Goal: Find specific page/section: Find specific page/section

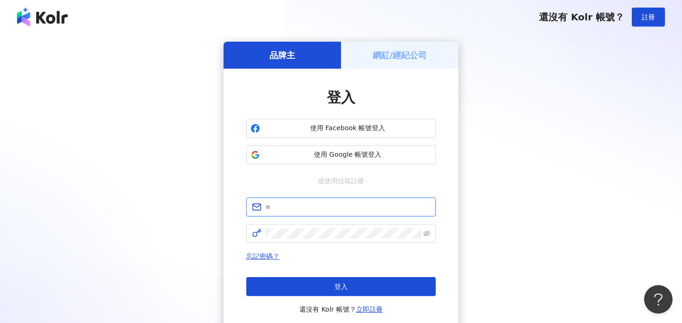
click at [313, 203] on input "text" at bounding box center [347, 207] width 165 height 10
type input "**********"
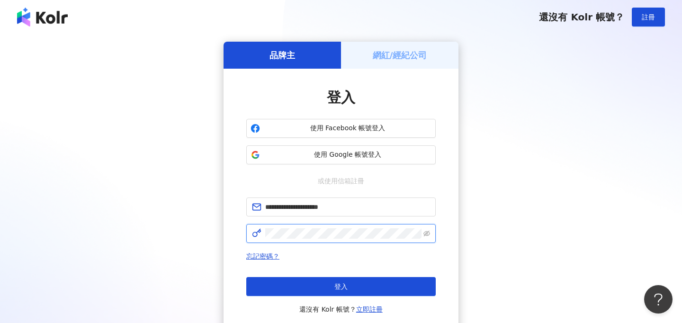
click button "登入" at bounding box center [340, 286] width 189 height 19
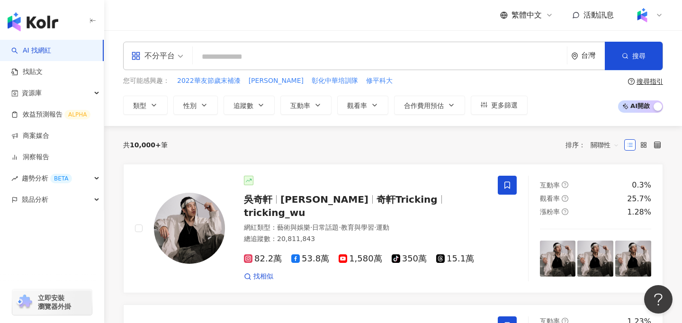
click at [646, 19] on img at bounding box center [642, 15] width 18 height 18
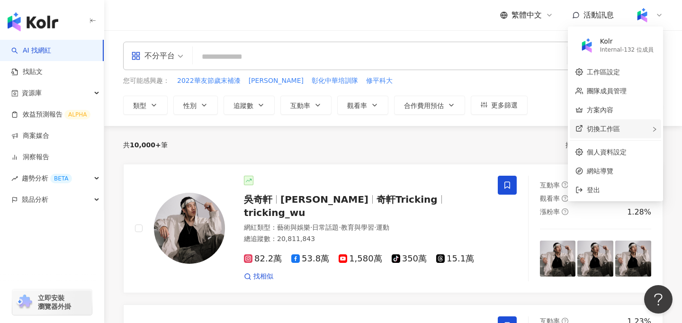
click at [623, 127] on div "切換工作區" at bounding box center [615, 128] width 91 height 19
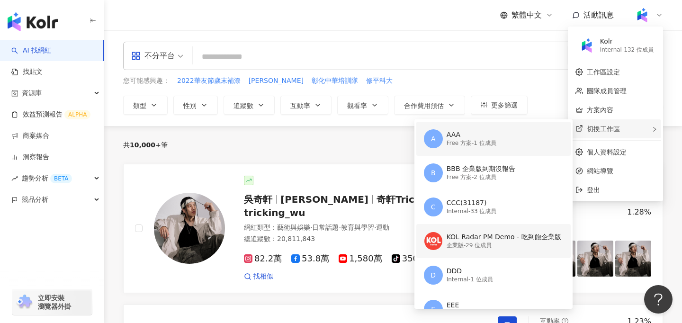
scroll to position [83, 0]
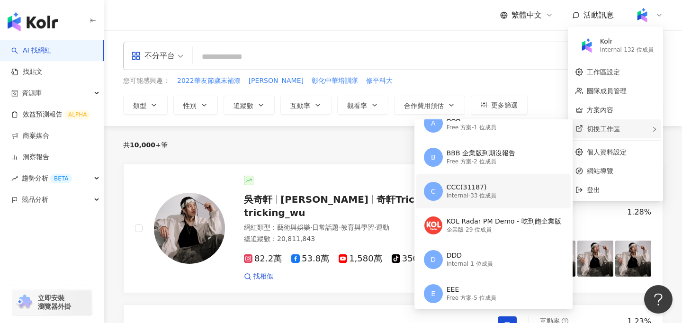
click at [497, 188] on div "C CCC(31187) Internal - 33 位成員" at bounding box center [492, 191] width 137 height 34
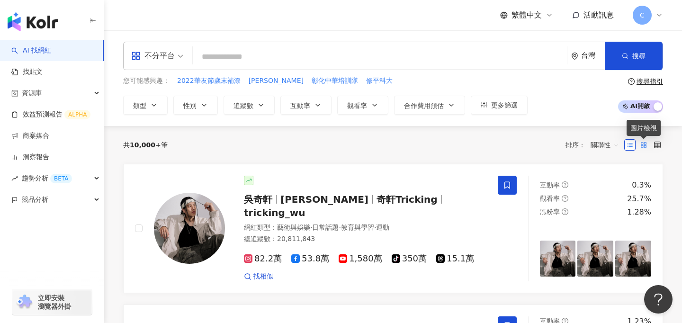
click at [644, 145] on rect at bounding box center [645, 146] width 2 height 2
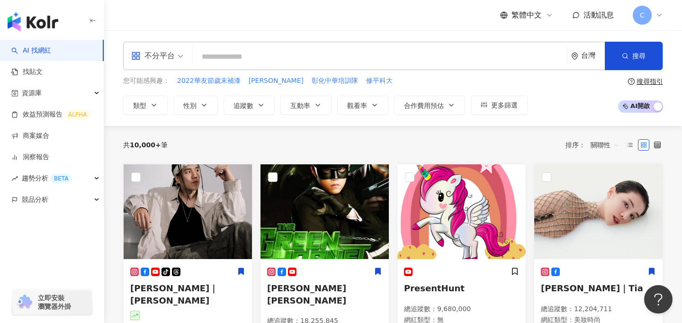
click at [265, 64] on input "search" at bounding box center [380, 57] width 367 height 18
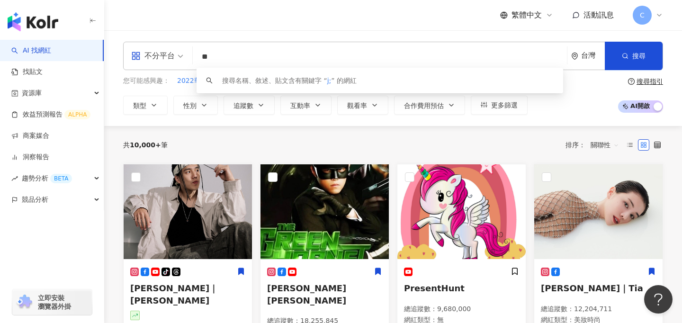
type input "*"
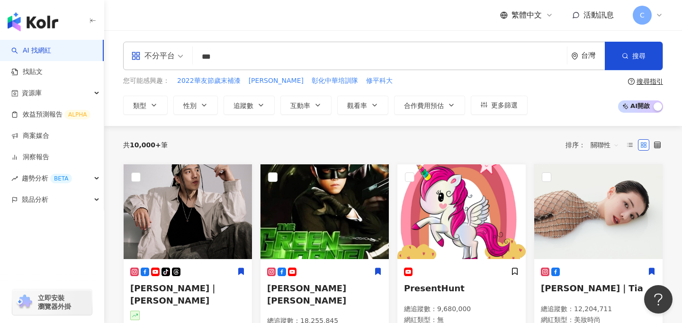
type input "***"
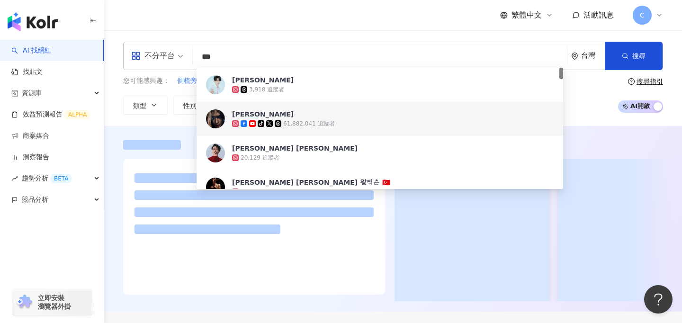
click at [585, 106] on div "您可能感興趣： 側梳旁分頭 個人單曲 亞洲編髮 拉美捲 嘻哈風 類型 性別 追蹤數 互動率 觀看率 合作費用預估 更多篩選 搜尋指引 AI 開啟 AI 關閉" at bounding box center [393, 95] width 540 height 39
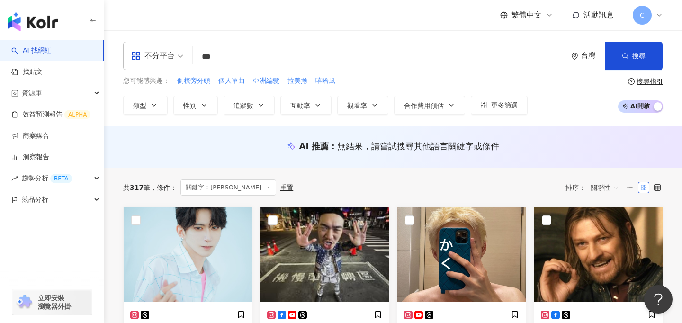
click at [280, 189] on div "重置" at bounding box center [286, 188] width 13 height 8
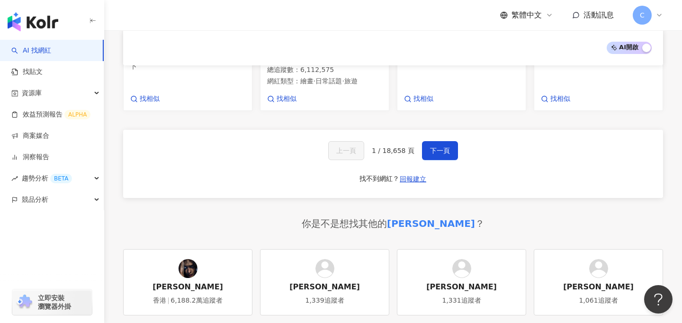
scroll to position [726, 0]
